Goal: Task Accomplishment & Management: Use online tool/utility

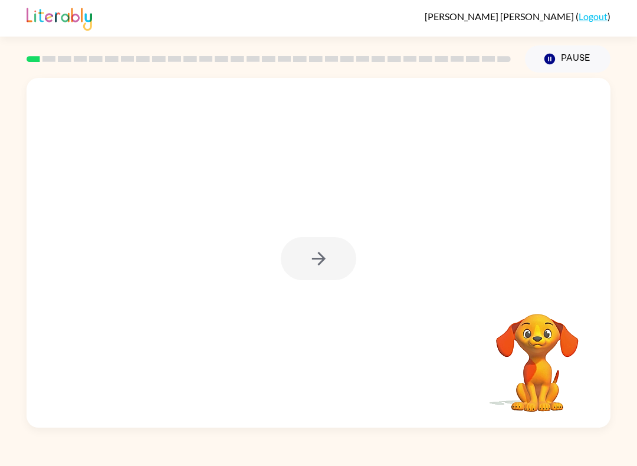
click at [328, 269] on div at bounding box center [319, 258] width 76 height 43
click at [342, 257] on button "button" at bounding box center [319, 258] width 76 height 43
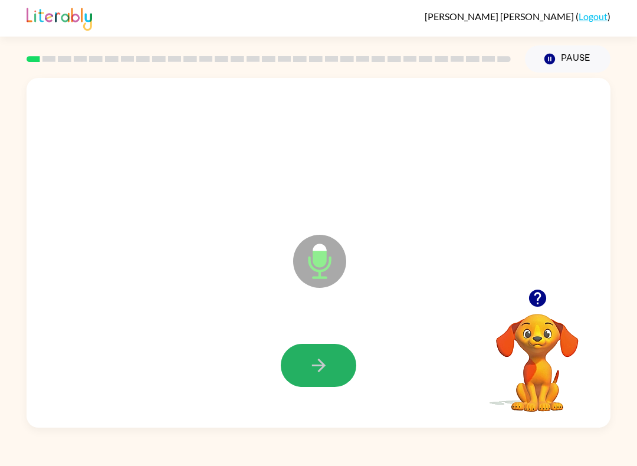
click at [346, 384] on button "button" at bounding box center [319, 365] width 76 height 43
click at [515, 285] on div at bounding box center [538, 298] width 118 height 30
click at [539, 300] on icon "button" at bounding box center [538, 298] width 21 height 21
click at [343, 394] on div at bounding box center [318, 365] width 561 height 101
click at [331, 368] on button "button" at bounding box center [319, 365] width 76 height 43
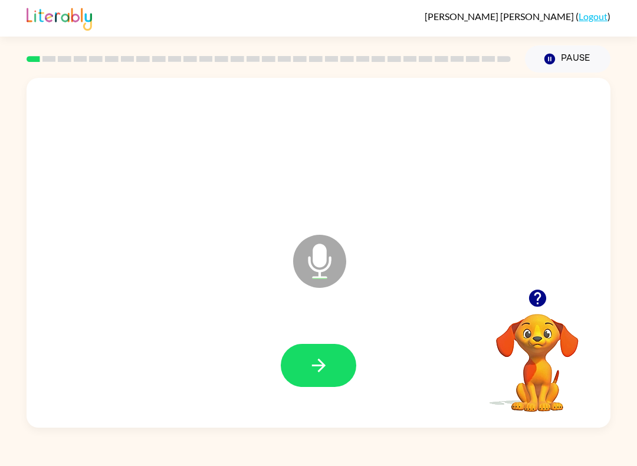
click at [337, 370] on button "button" at bounding box center [319, 365] width 76 height 43
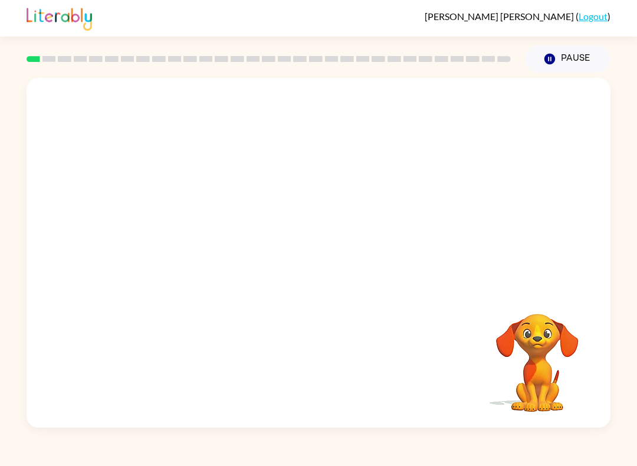
click at [453, 257] on div at bounding box center [319, 183] width 584 height 211
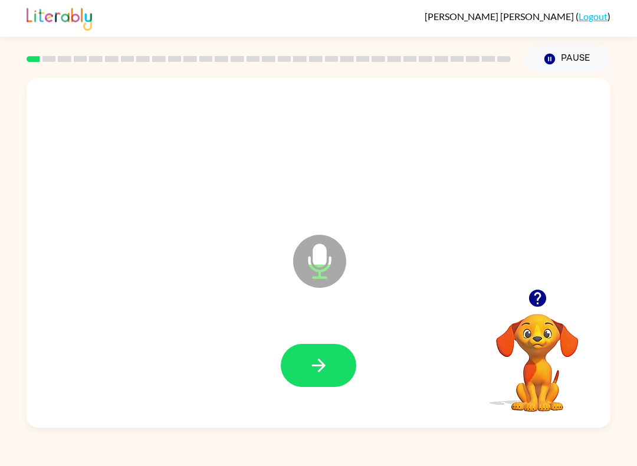
click at [526, 306] on button "button" at bounding box center [538, 298] width 30 height 30
click at [551, 300] on button "button" at bounding box center [538, 298] width 30 height 30
click at [307, 376] on button "button" at bounding box center [319, 365] width 76 height 43
click at [520, 314] on video "Your browser must support playing .mp4 files to use Literably. Please try using…" at bounding box center [538, 355] width 118 height 118
click at [538, 312] on button "button" at bounding box center [538, 298] width 30 height 30
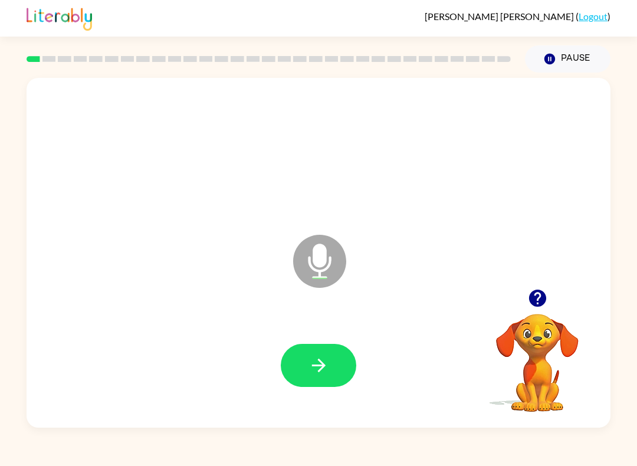
click at [322, 366] on icon "button" at bounding box center [319, 366] width 14 height 14
click at [339, 356] on button "button" at bounding box center [319, 365] width 76 height 43
click at [321, 372] on icon "button" at bounding box center [319, 365] width 21 height 21
click at [324, 364] on icon "button" at bounding box center [319, 365] width 21 height 21
click at [342, 363] on button "button" at bounding box center [319, 365] width 76 height 43
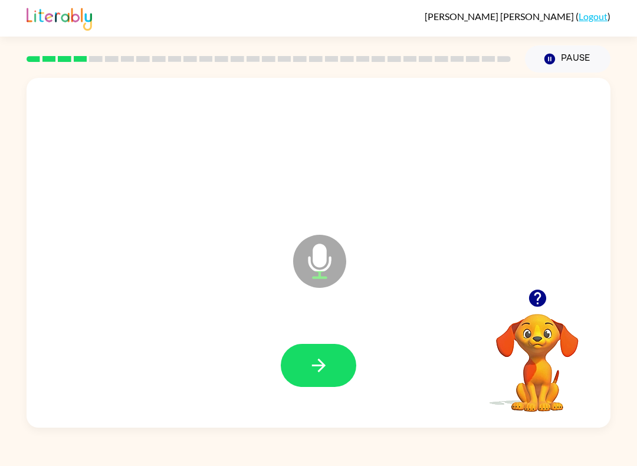
click at [327, 371] on icon "button" at bounding box center [319, 365] width 21 height 21
click at [332, 363] on button "button" at bounding box center [319, 365] width 76 height 43
click at [338, 356] on button "button" at bounding box center [319, 365] width 76 height 43
click at [518, 301] on div at bounding box center [538, 298] width 118 height 30
click at [529, 299] on icon "button" at bounding box center [538, 298] width 21 height 21
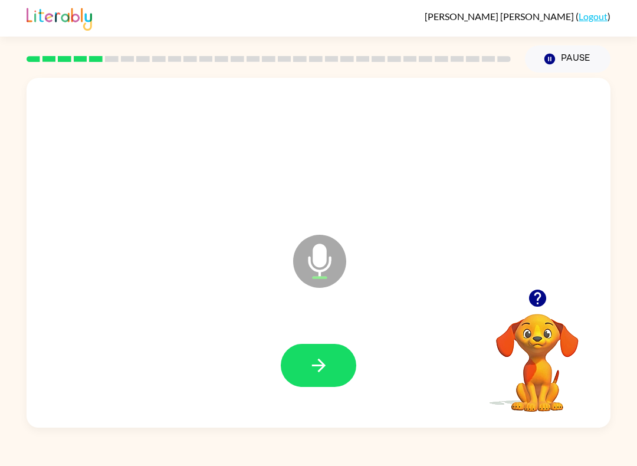
click at [328, 375] on icon "button" at bounding box center [319, 365] width 21 height 21
click at [322, 341] on div at bounding box center [318, 365] width 561 height 101
click at [300, 379] on button "button" at bounding box center [319, 365] width 76 height 43
click at [292, 365] on button "button" at bounding box center [319, 365] width 76 height 43
click at [329, 346] on button "button" at bounding box center [319, 365] width 76 height 43
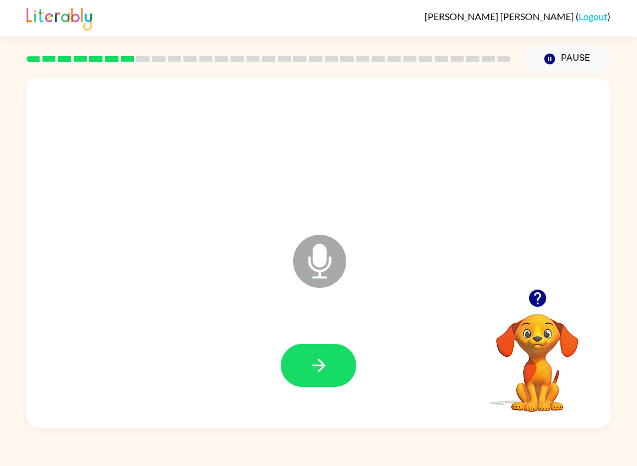
click at [525, 316] on video "Your browser must support playing .mp4 files to use Literably. Please try using…" at bounding box center [538, 355] width 118 height 118
click at [540, 306] on icon "button" at bounding box center [537, 298] width 17 height 17
click at [313, 369] on icon "button" at bounding box center [319, 365] width 21 height 21
click at [319, 362] on icon "button" at bounding box center [319, 365] width 21 height 21
click at [463, 169] on div at bounding box center [318, 152] width 561 height 101
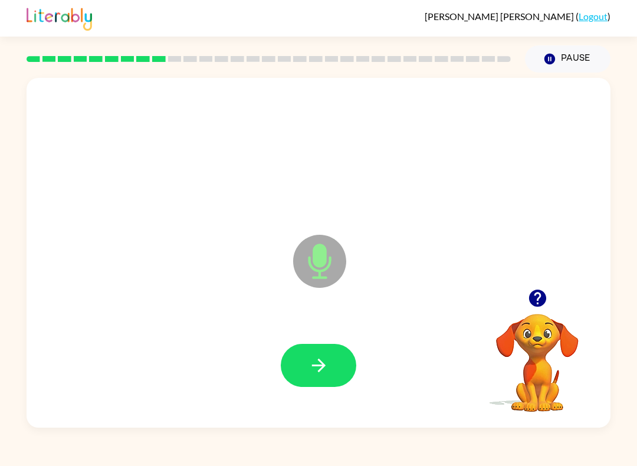
click at [463, 178] on div at bounding box center [318, 152] width 561 height 101
click at [523, 297] on button "button" at bounding box center [538, 298] width 30 height 30
click at [315, 356] on icon "button" at bounding box center [319, 365] width 21 height 21
click at [308, 387] on button "button" at bounding box center [319, 365] width 76 height 43
click at [551, 299] on button "button" at bounding box center [538, 298] width 30 height 30
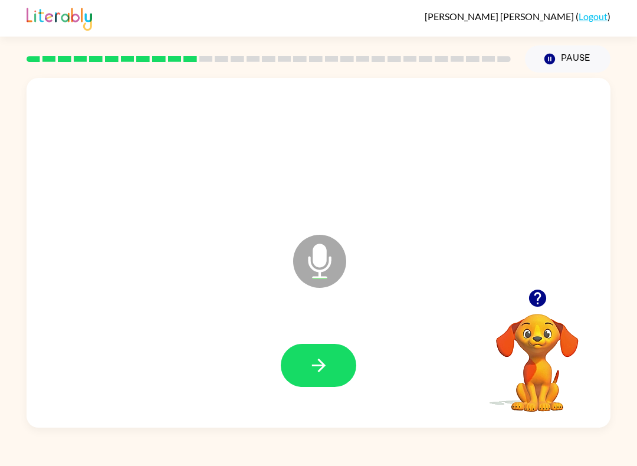
click at [328, 372] on icon "button" at bounding box center [319, 365] width 21 height 21
click at [291, 392] on div at bounding box center [318, 365] width 561 height 101
click at [322, 364] on icon "button" at bounding box center [319, 366] width 14 height 14
click at [328, 358] on icon "button" at bounding box center [319, 365] width 21 height 21
click at [313, 382] on button "button" at bounding box center [319, 365] width 76 height 43
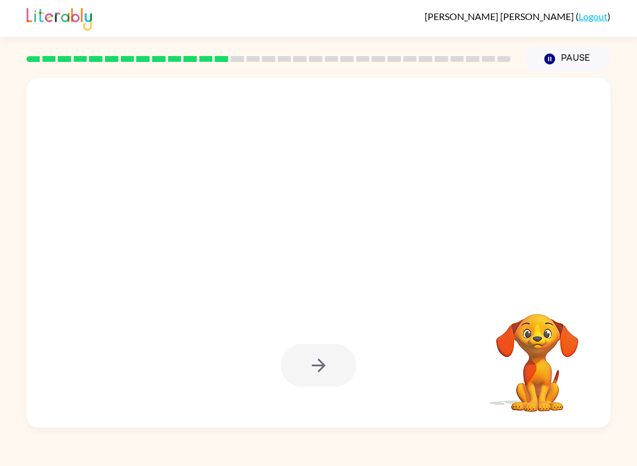
click at [556, 63] on icon "Pause" at bounding box center [550, 59] width 13 height 13
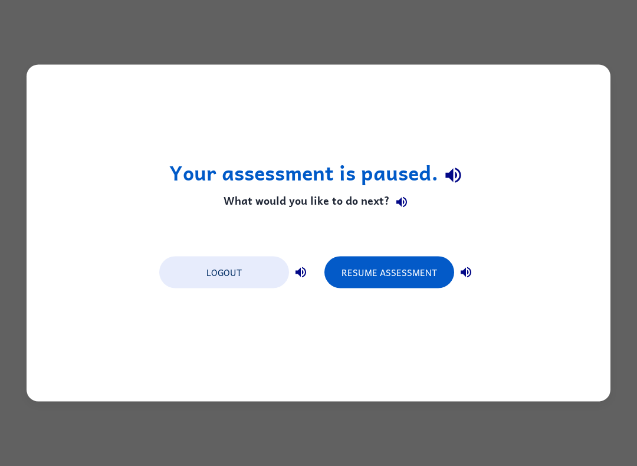
click at [310, 241] on div "Your assessment is paused. What would you like to do next? Logout Resume Assess…" at bounding box center [319, 233] width 584 height 337
click at [294, 220] on div "Your assessment is paused. What would you like to do next? Logout Resume Assess…" at bounding box center [319, 233] width 584 height 337
click at [379, 270] on button "Resume Assessment" at bounding box center [390, 273] width 130 height 32
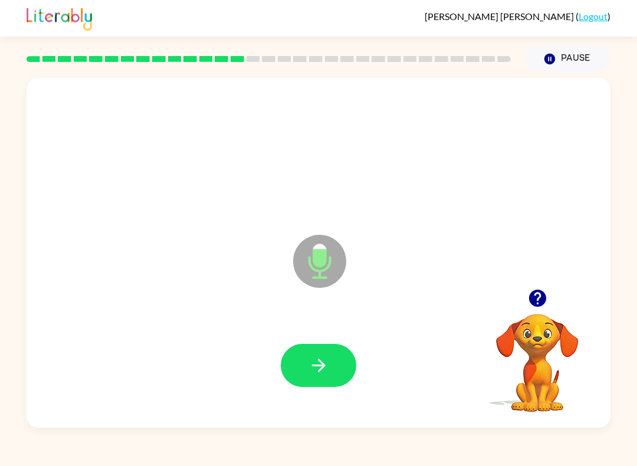
click at [335, 361] on button "button" at bounding box center [319, 365] width 76 height 43
click at [327, 356] on icon "button" at bounding box center [319, 365] width 21 height 21
click at [331, 380] on button "button" at bounding box center [319, 365] width 76 height 43
click at [329, 369] on icon "button" at bounding box center [319, 365] width 21 height 21
click at [311, 361] on icon "button" at bounding box center [319, 365] width 21 height 21
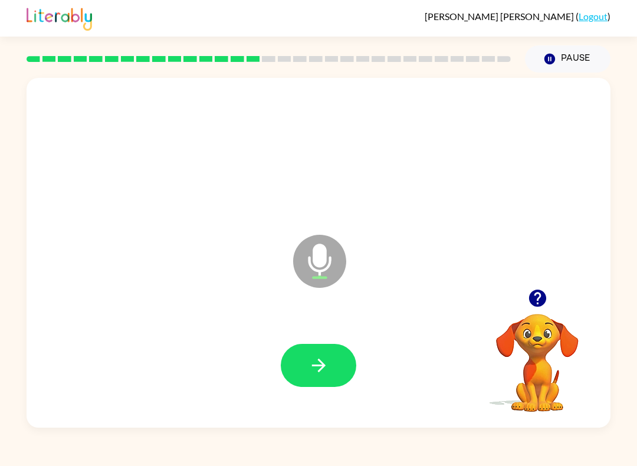
click at [317, 381] on button "button" at bounding box center [319, 365] width 76 height 43
click at [326, 369] on icon "button" at bounding box center [319, 365] width 21 height 21
click at [324, 361] on icon "button" at bounding box center [319, 365] width 21 height 21
click at [305, 363] on button "button" at bounding box center [319, 365] width 76 height 43
click at [330, 355] on button "button" at bounding box center [319, 365] width 76 height 43
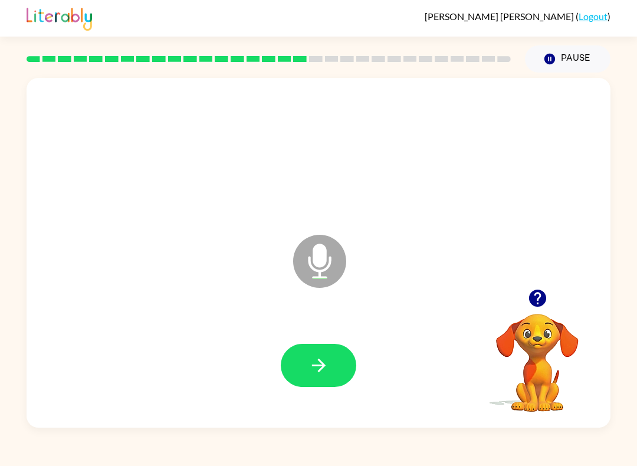
click at [332, 355] on button "button" at bounding box center [319, 365] width 76 height 43
click at [533, 285] on button "button" at bounding box center [538, 298] width 30 height 30
click at [326, 364] on icon "button" at bounding box center [319, 365] width 21 height 21
click at [303, 361] on button "button" at bounding box center [319, 365] width 76 height 43
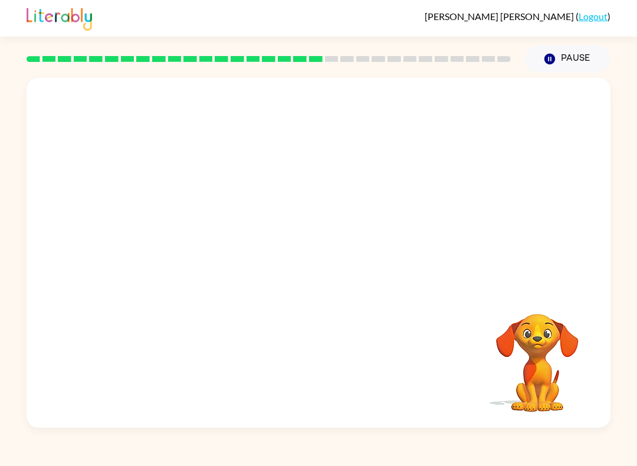
click at [559, 59] on button "Pause Pause" at bounding box center [568, 58] width 86 height 27
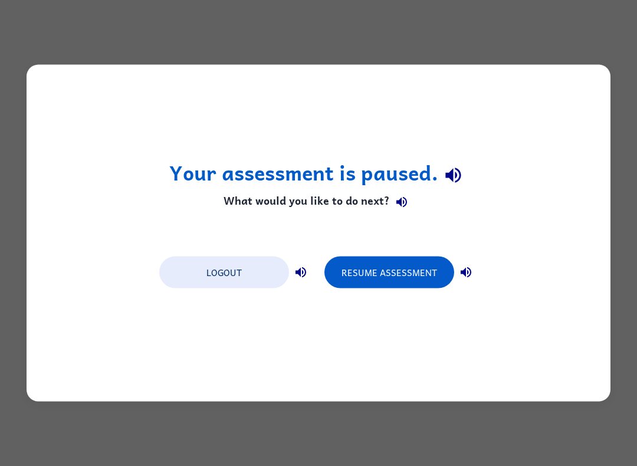
click at [420, 278] on button "Resume Assessment" at bounding box center [390, 273] width 130 height 32
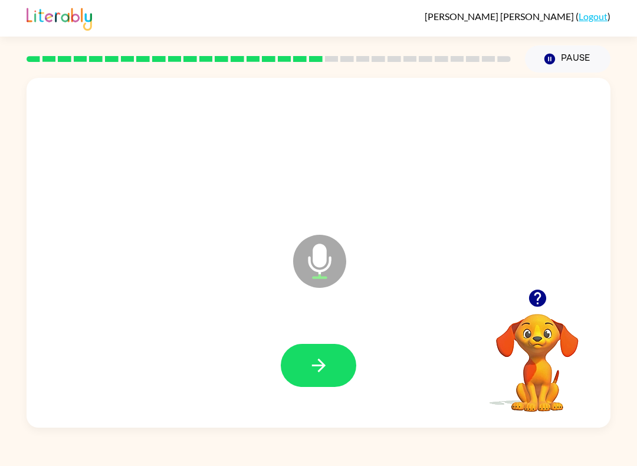
click at [307, 361] on button "button" at bounding box center [319, 365] width 76 height 43
click at [535, 313] on button "button" at bounding box center [538, 298] width 30 height 30
click at [307, 357] on button "button" at bounding box center [319, 365] width 76 height 43
click at [318, 358] on icon "button" at bounding box center [319, 365] width 21 height 21
click at [313, 365] on icon "button" at bounding box center [319, 365] width 21 height 21
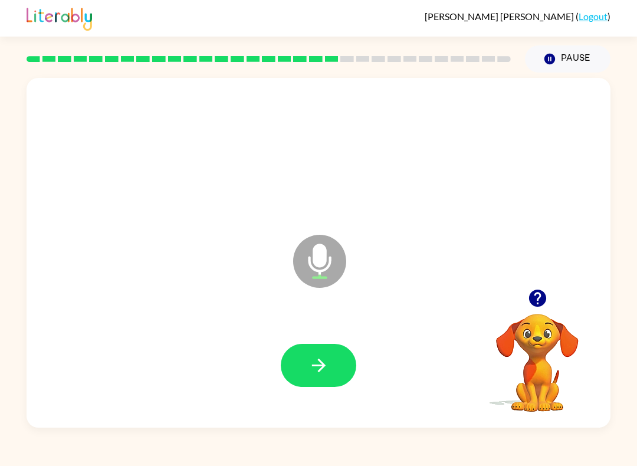
click at [319, 363] on icon "button" at bounding box center [319, 365] width 21 height 21
click at [307, 378] on button "button" at bounding box center [319, 365] width 76 height 43
click at [286, 335] on div at bounding box center [318, 365] width 561 height 101
click at [313, 373] on icon "button" at bounding box center [319, 365] width 21 height 21
click at [320, 376] on icon "button" at bounding box center [319, 365] width 21 height 21
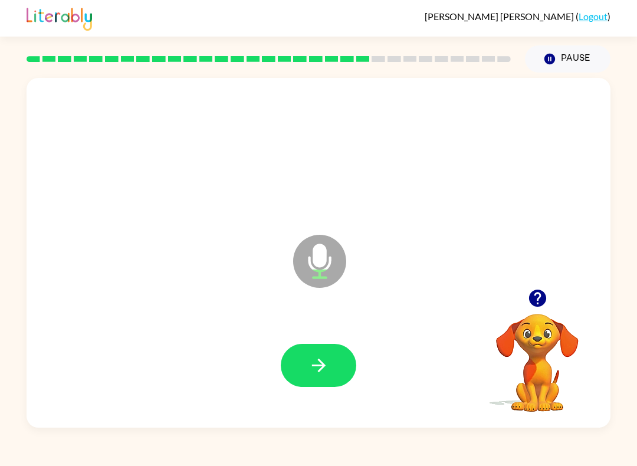
click at [323, 359] on icon "button" at bounding box center [319, 365] width 21 height 21
click at [355, 391] on div at bounding box center [318, 365] width 561 height 101
click at [327, 371] on icon "button" at bounding box center [319, 365] width 21 height 21
click at [343, 364] on button "button" at bounding box center [319, 365] width 76 height 43
click at [308, 378] on button "button" at bounding box center [319, 365] width 76 height 43
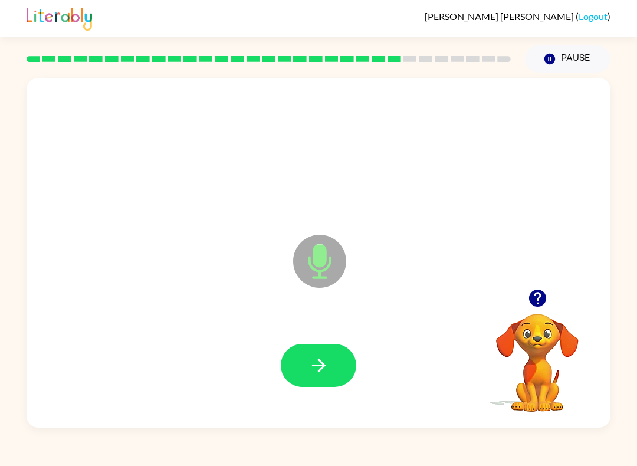
click at [326, 367] on icon "button" at bounding box center [319, 365] width 21 height 21
click at [314, 367] on icon "button" at bounding box center [319, 365] width 21 height 21
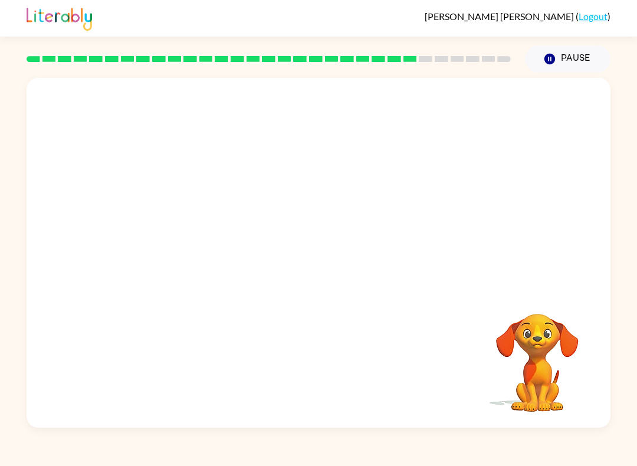
click at [562, 58] on button "Pause Pause" at bounding box center [568, 58] width 86 height 27
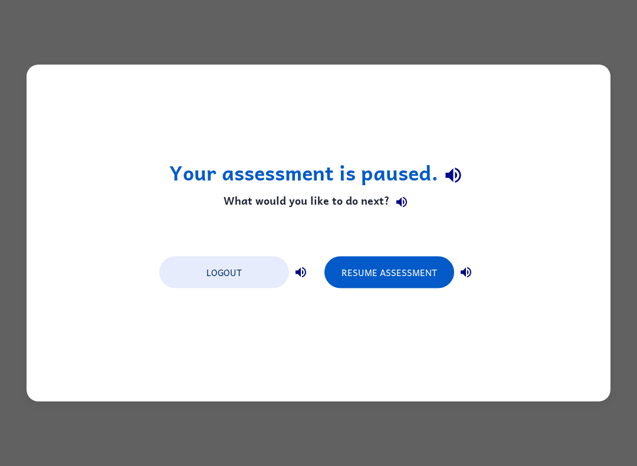
click at [401, 286] on button "Resume Assessment" at bounding box center [390, 273] width 130 height 32
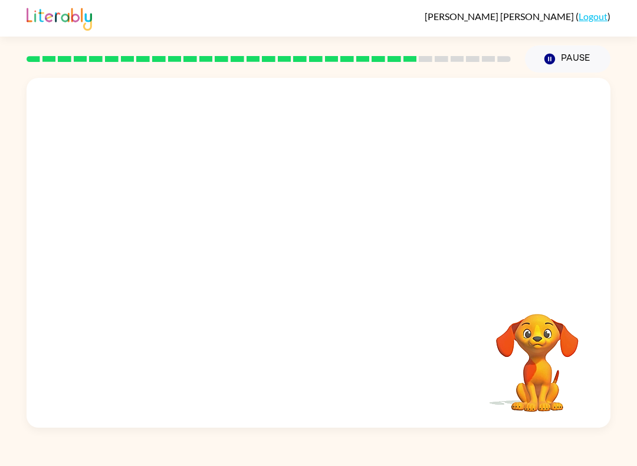
click at [541, 54] on button "Pause Pause" at bounding box center [568, 58] width 86 height 27
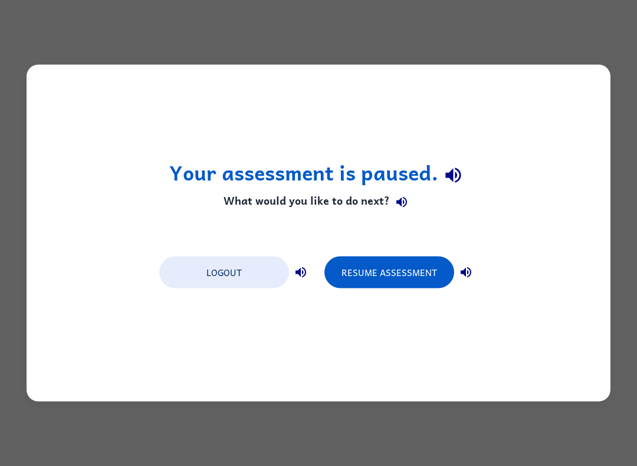
click at [222, 270] on button "Logout" at bounding box center [224, 273] width 130 height 32
